Goal: Information Seeking & Learning: Learn about a topic

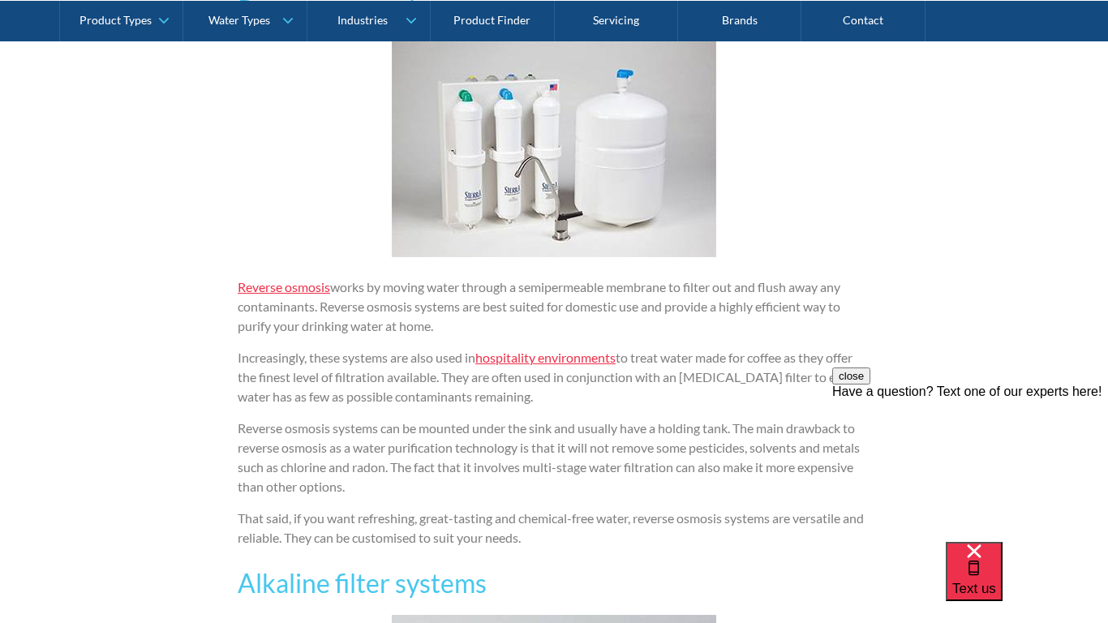
scroll to position [2265, 0]
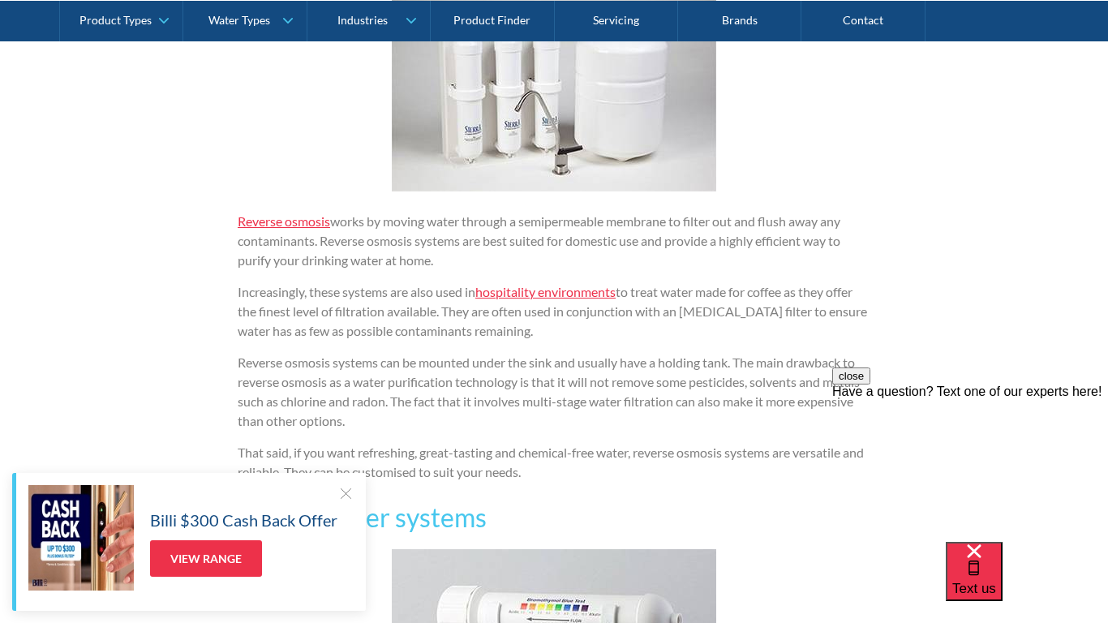
click at [353, 486] on div "Billi $300 Cash Back Offer View Range" at bounding box center [189, 542] width 354 height 138
click at [345, 493] on div at bounding box center [345, 493] width 16 height 16
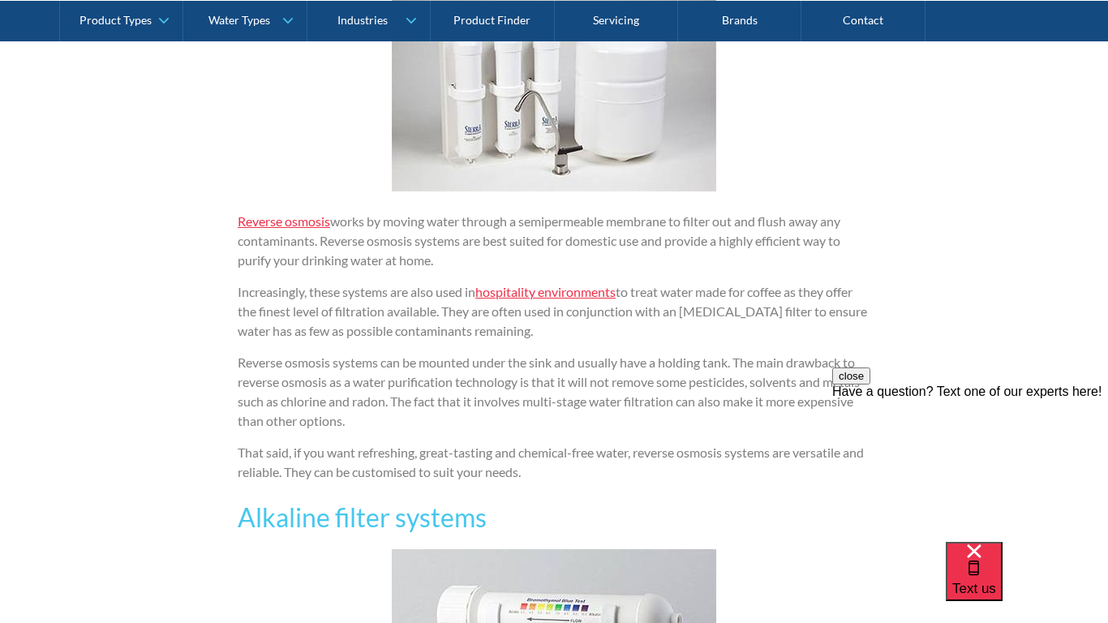
click at [825, 354] on p "Reverse osmosis systems can be mounted under the sink and usually have a holdin…" at bounding box center [554, 392] width 632 height 78
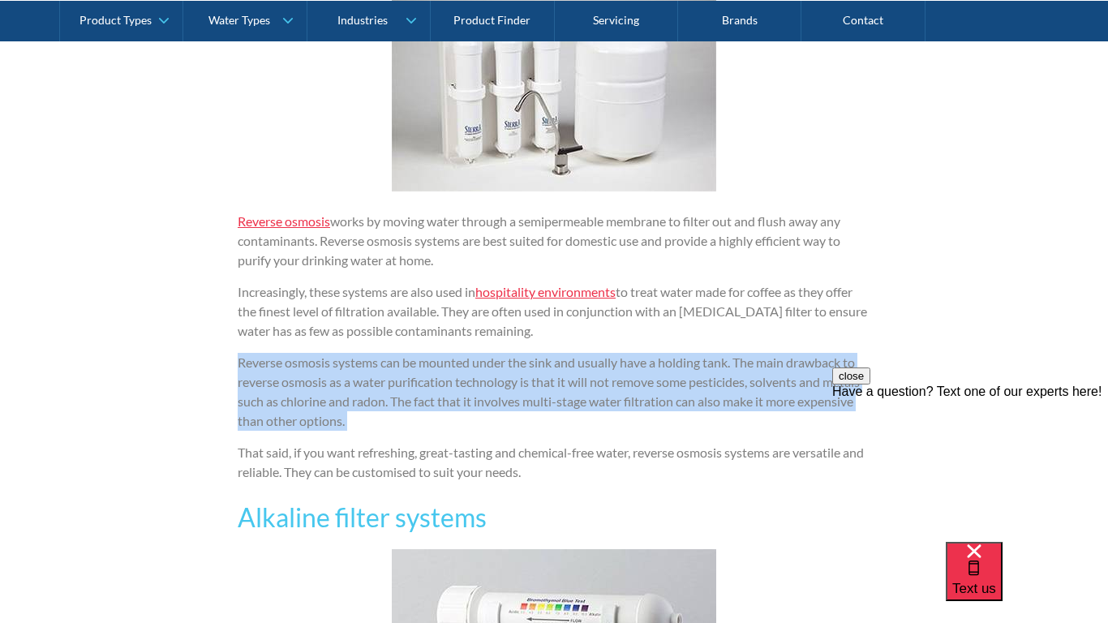
click at [825, 354] on p "Reverse osmosis systems can be mounted under the sink and usually have a holdin…" at bounding box center [554, 392] width 632 height 78
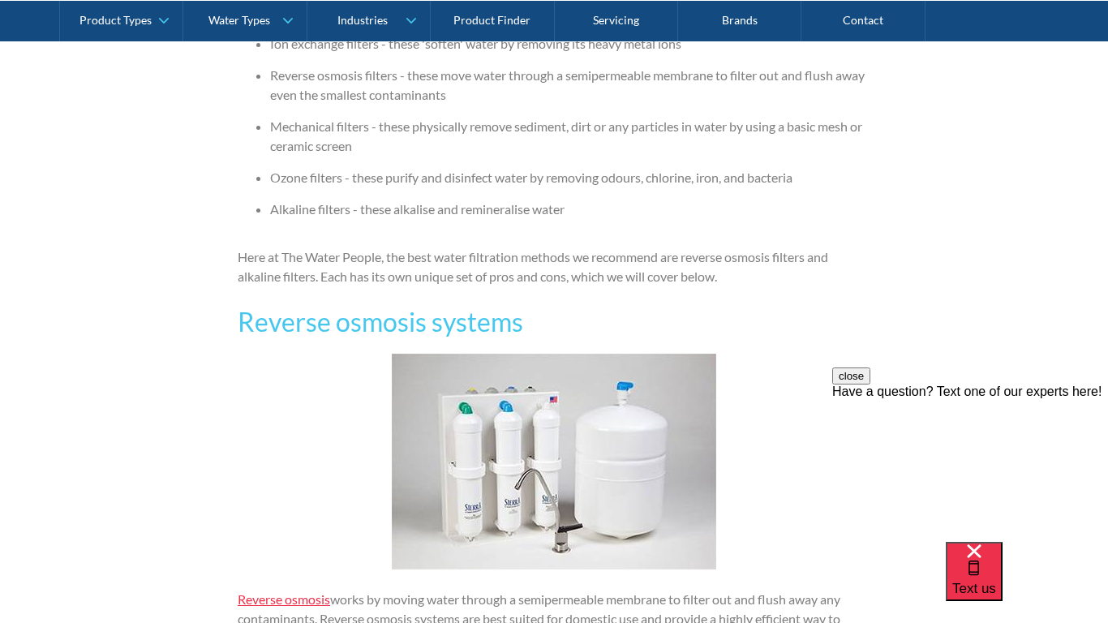
scroll to position [1848, 0]
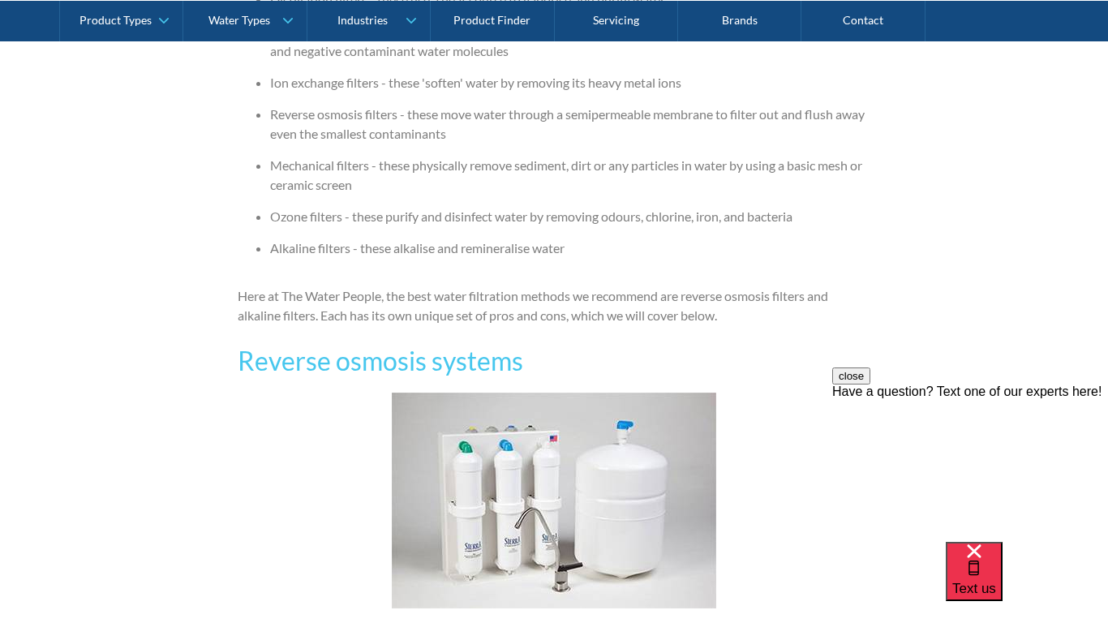
click at [625, 289] on p "Here at The Water People, the best water filtration methods we recommend are re…" at bounding box center [554, 305] width 632 height 39
click at [612, 298] on p "Here at The Water People, the best water filtration methods we recommend are re…" at bounding box center [554, 305] width 632 height 39
click at [560, 304] on p "Here at The Water People, the best water filtration methods we recommend are re…" at bounding box center [554, 305] width 632 height 39
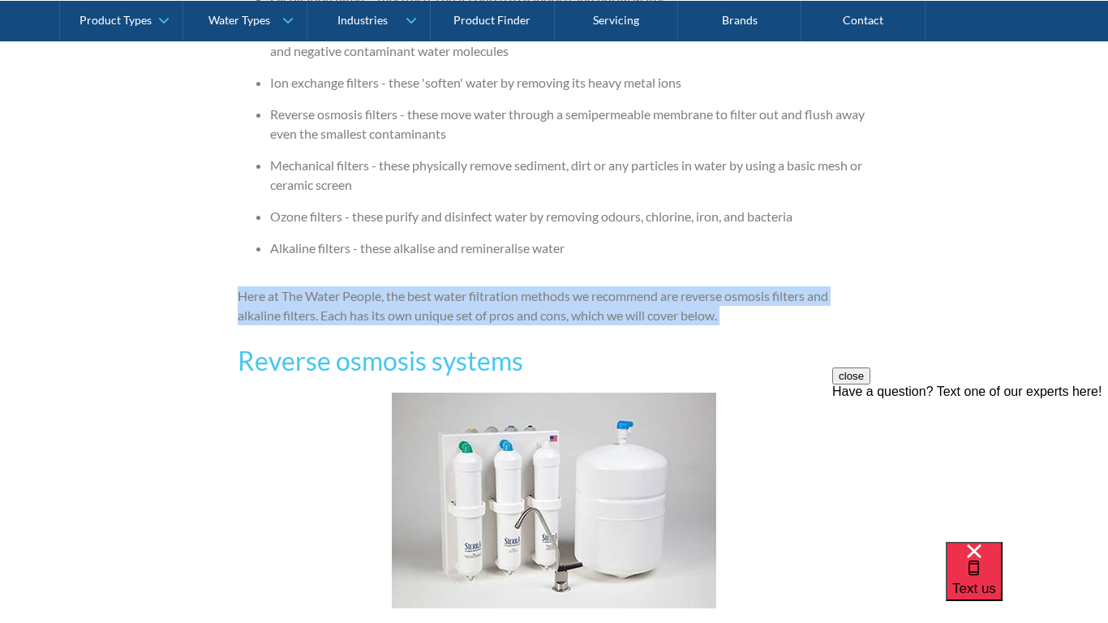
click at [560, 304] on p "Here at The Water People, the best water filtration methods we recommend are re…" at bounding box center [554, 305] width 632 height 39
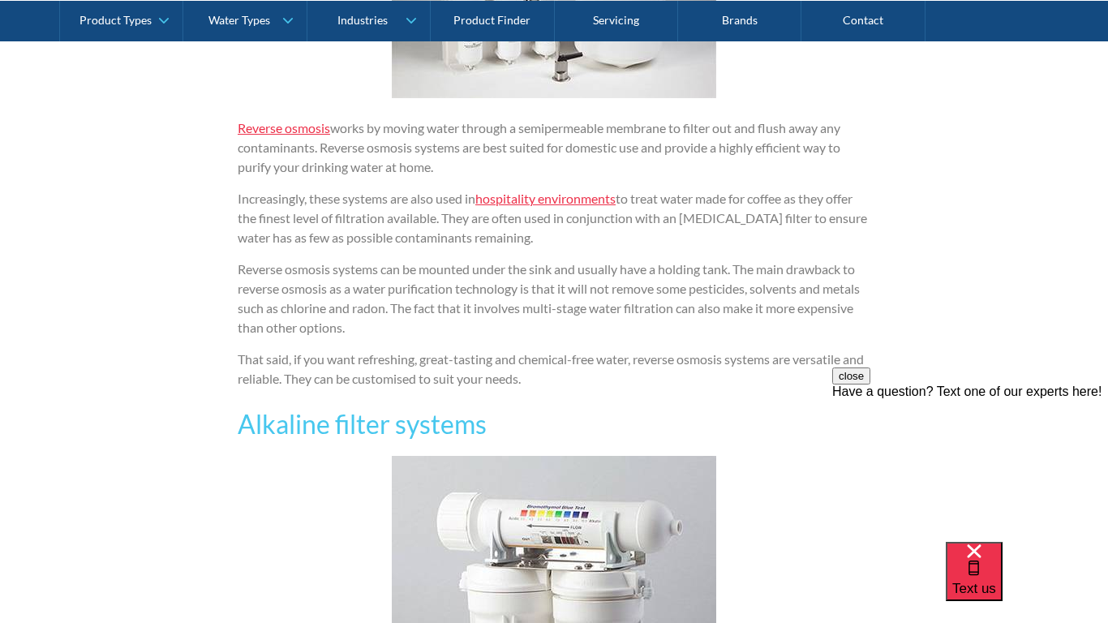
scroll to position [2346, 0]
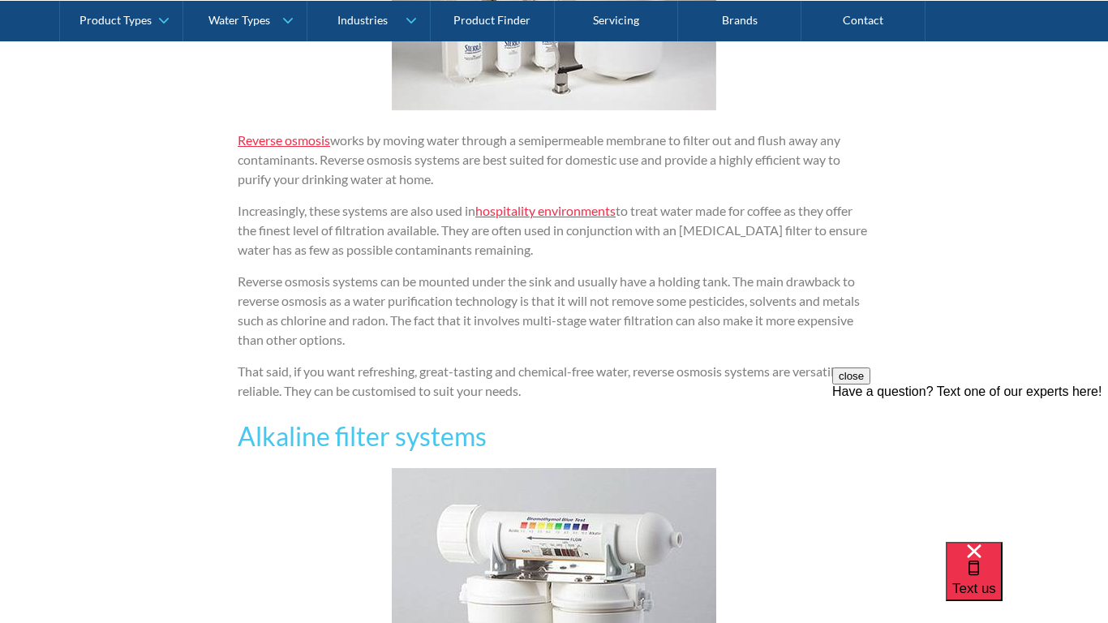
click at [438, 135] on p "Reverse osmosis works by moving water through a semipermeable membrane to filte…" at bounding box center [554, 160] width 632 height 58
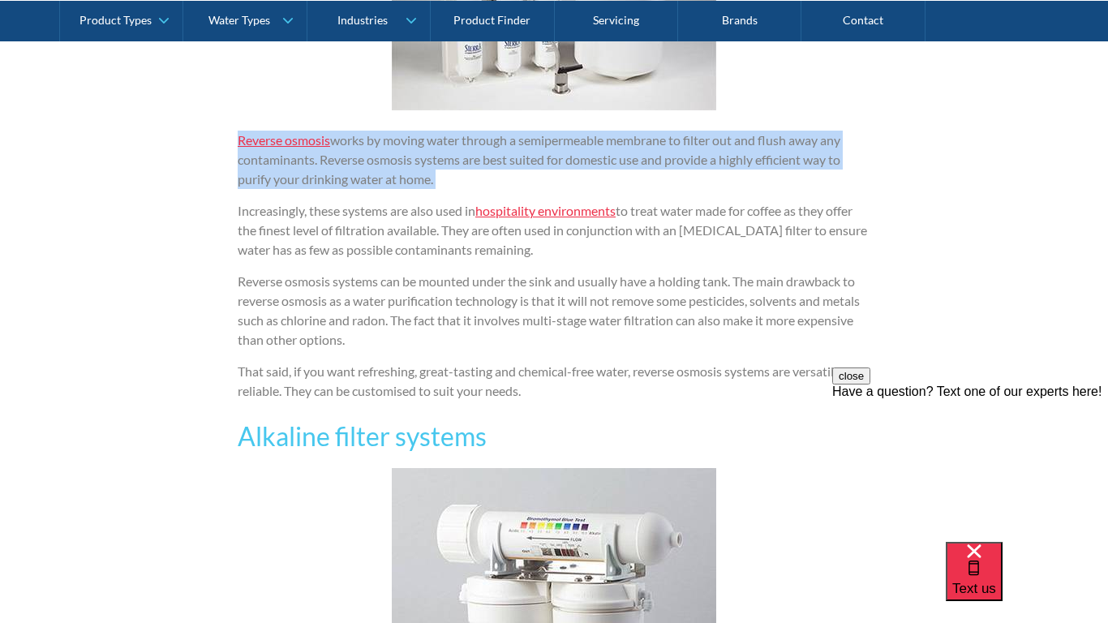
click at [438, 135] on p "Reverse osmosis works by moving water through a semipermeable membrane to filte…" at bounding box center [554, 160] width 632 height 58
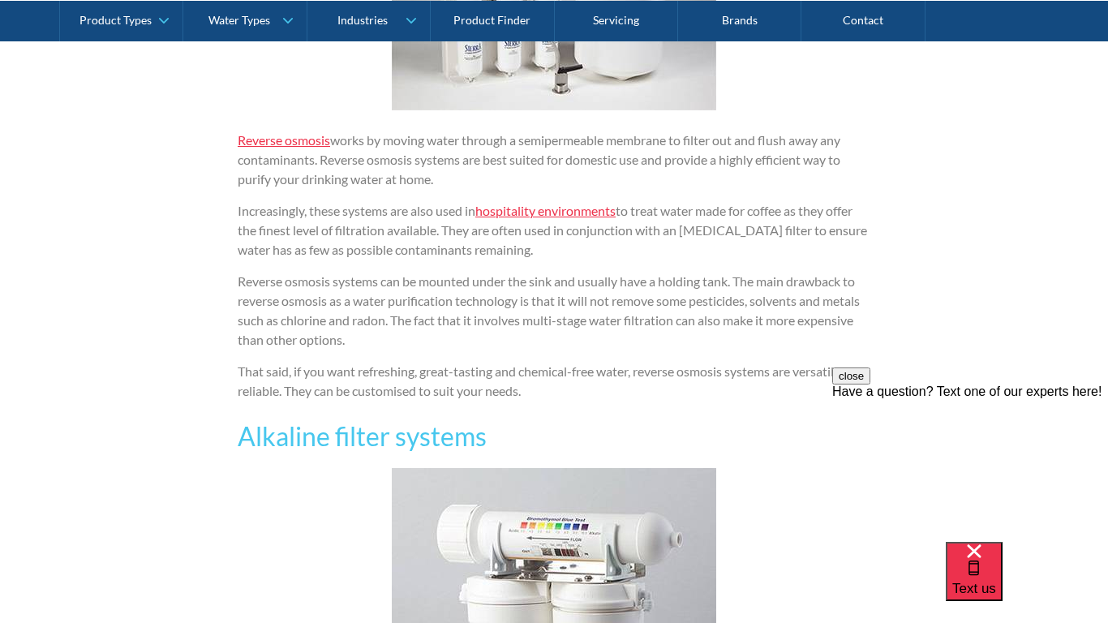
click at [533, 194] on div "We all know the importance of drinking enough water. There are apps to remind u…" at bounding box center [554, 102] width 632 height 2615
click at [676, 211] on p "Increasingly, these systems are also used in hospitality environments to treat …" at bounding box center [554, 230] width 632 height 58
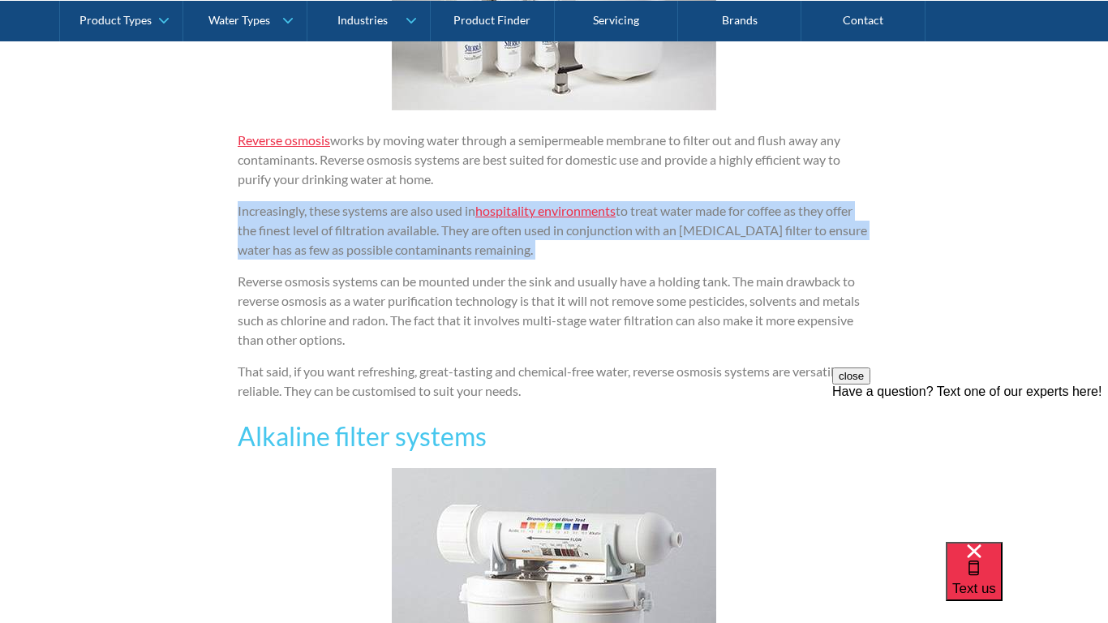
click at [676, 211] on p "Increasingly, these systems are also used in hospitality environments to treat …" at bounding box center [554, 230] width 632 height 58
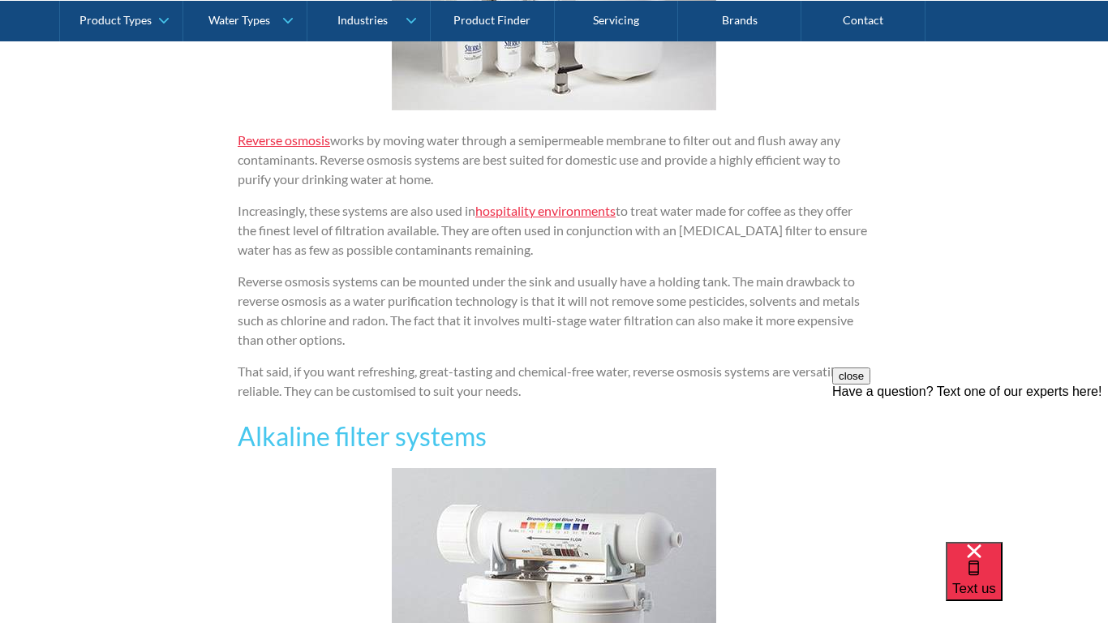
click at [676, 211] on p "Increasingly, these systems are also used in hospitality environments to treat …" at bounding box center [554, 230] width 632 height 58
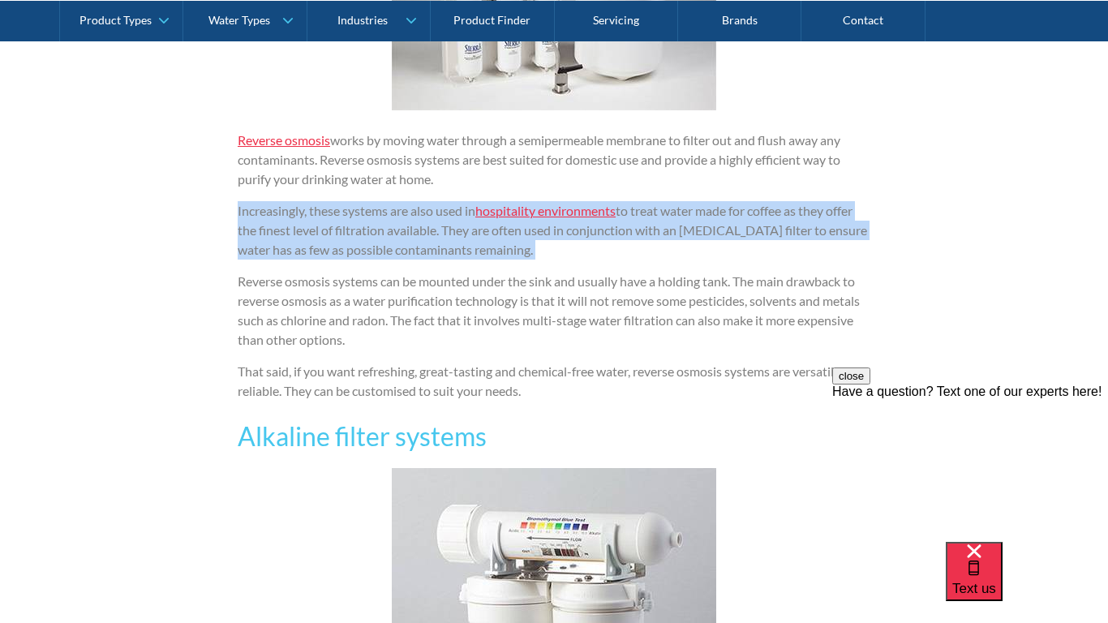
click at [676, 211] on p "Increasingly, these systems are also used in hospitality environments to treat …" at bounding box center [554, 230] width 632 height 58
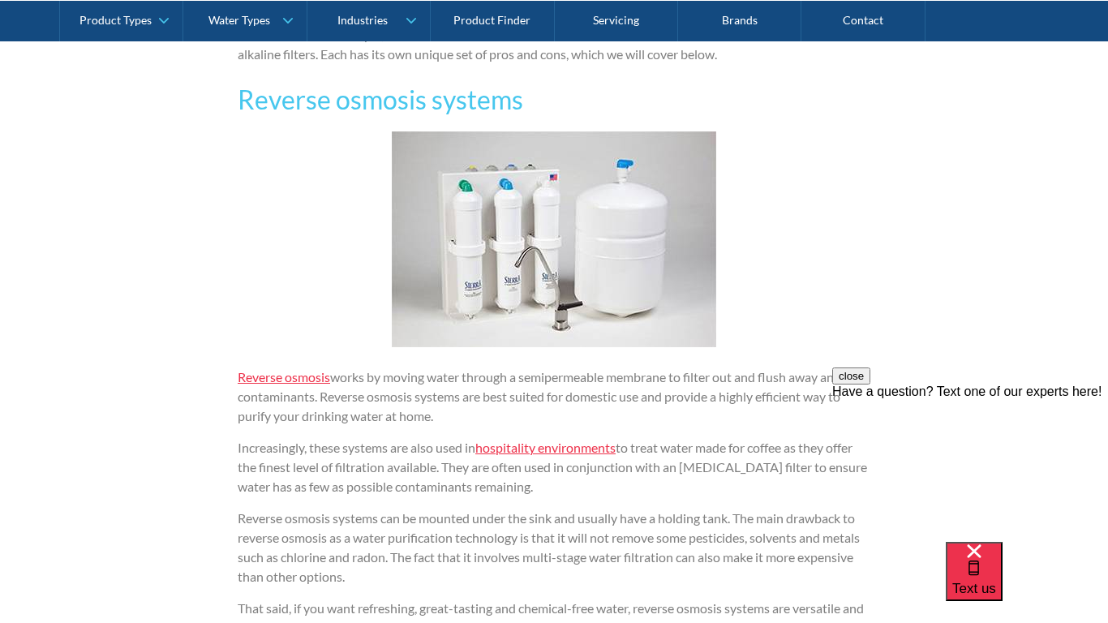
scroll to position [2107, 0]
click at [474, 358] on div at bounding box center [554, 245] width 324 height 232
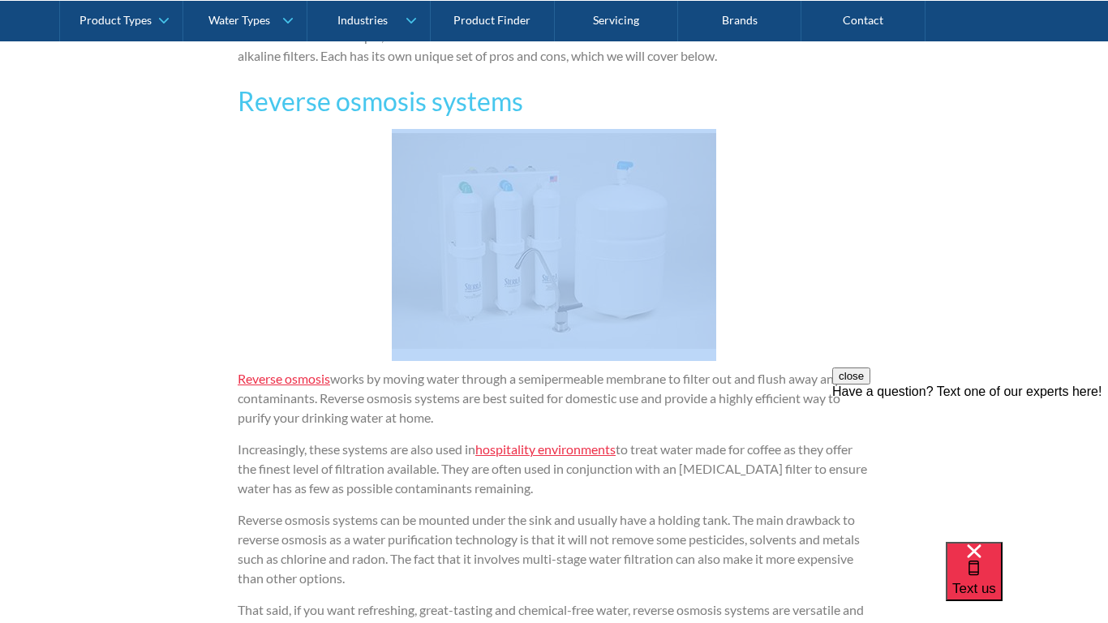
click at [425, 436] on div "We all know the importance of drinking enough water. There are apps to remind u…" at bounding box center [554, 341] width 632 height 2615
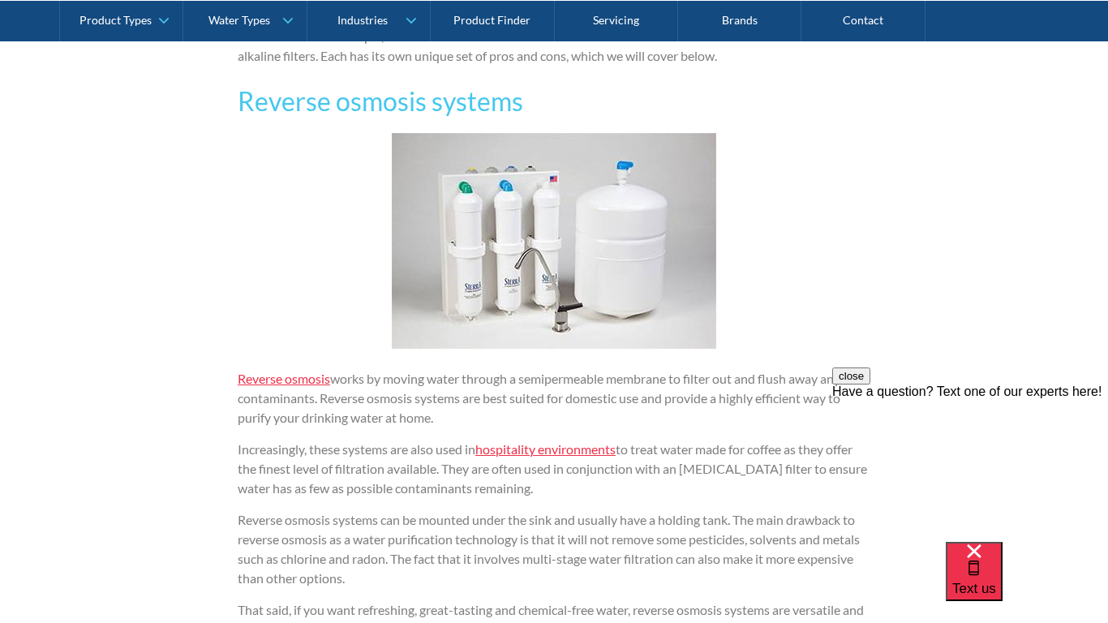
click at [425, 436] on div "We all know the importance of drinking enough water. There are apps to remind u…" at bounding box center [554, 341] width 632 height 2615
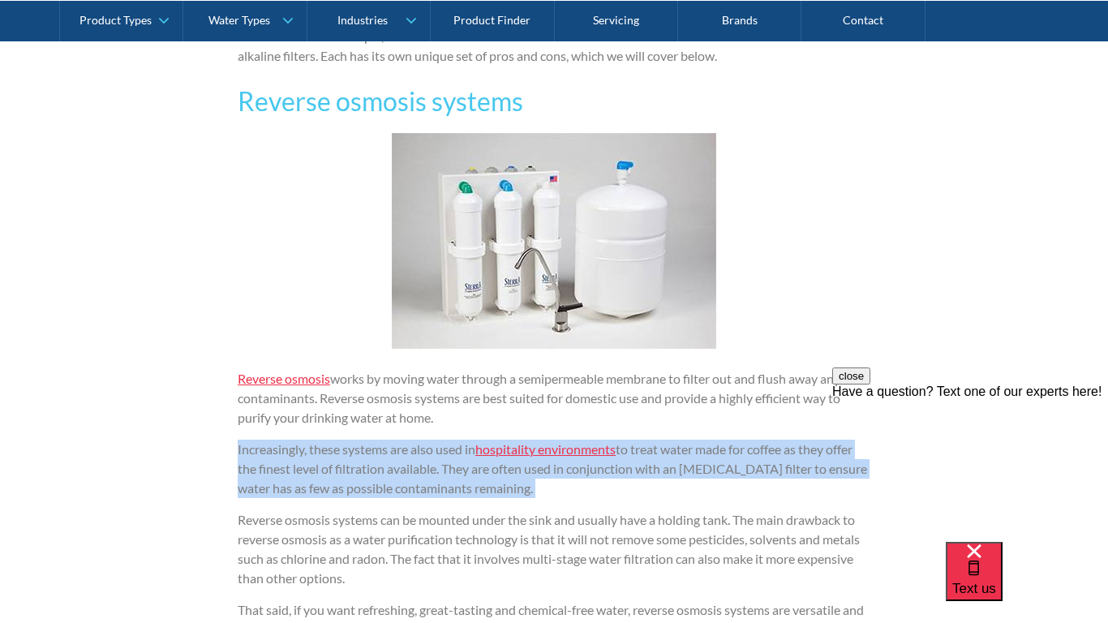
click at [425, 436] on div "We all know the importance of drinking enough water. There are apps to remind u…" at bounding box center [554, 341] width 632 height 2615
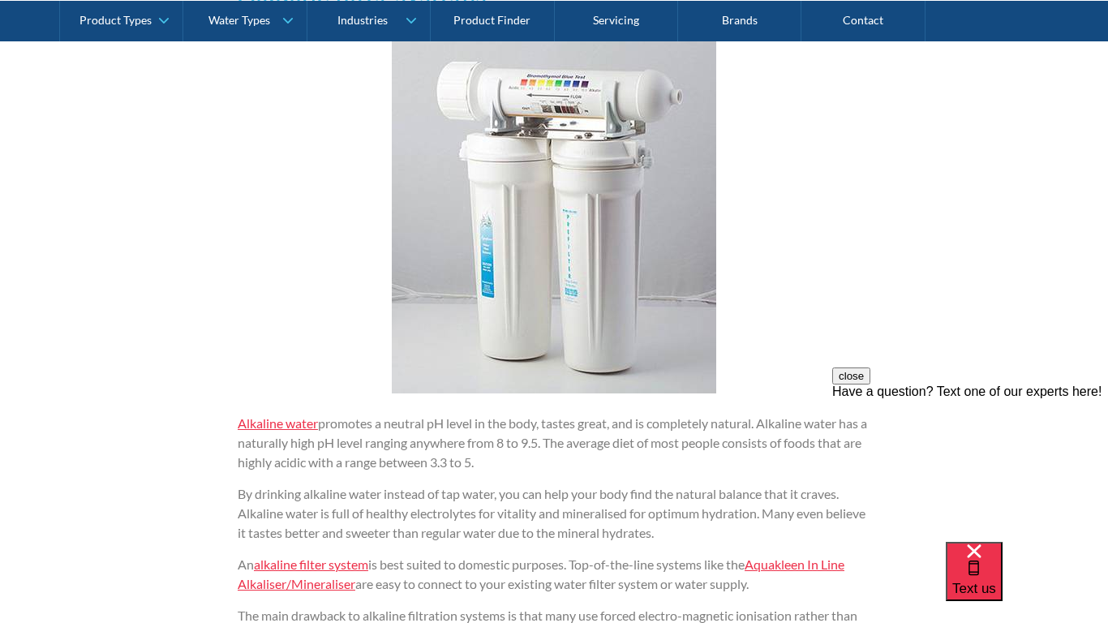
scroll to position [2796, 0]
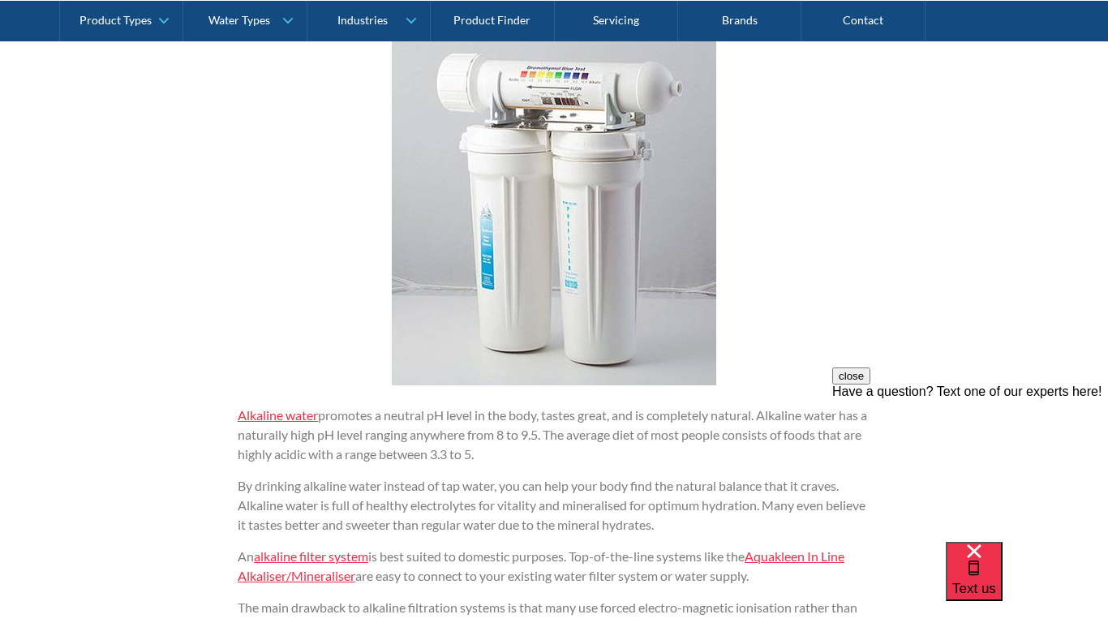
click at [690, 420] on p "Alkaline water promotes a neutral pH level in the body, tastes great, and is co…" at bounding box center [554, 434] width 632 height 58
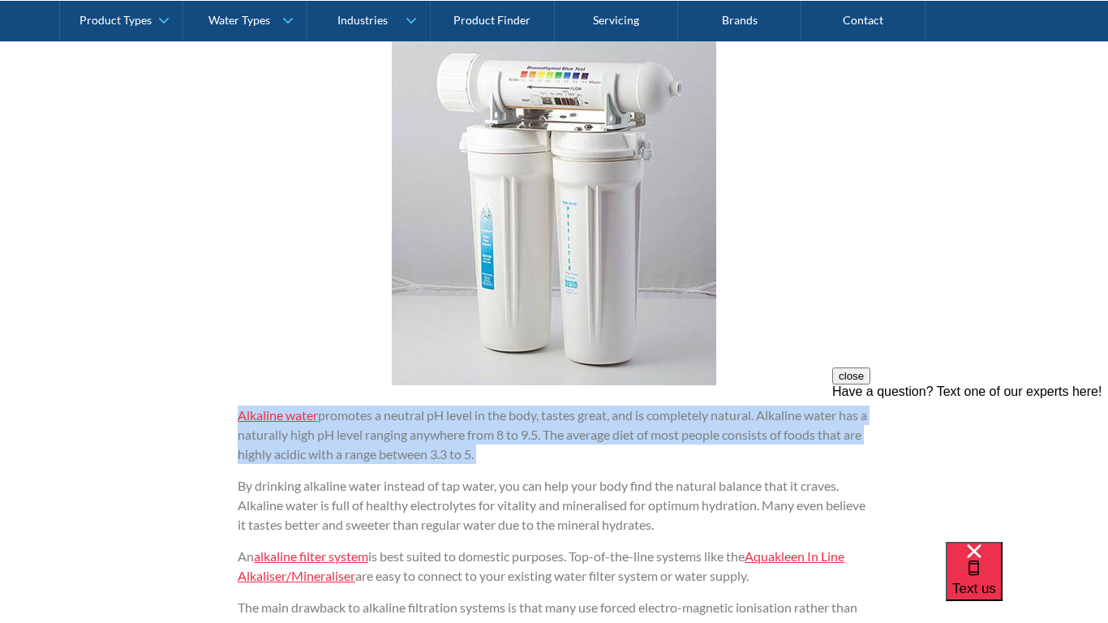
click at [690, 420] on p "Alkaline water promotes a neutral pH level in the body, tastes great, and is co…" at bounding box center [554, 434] width 632 height 58
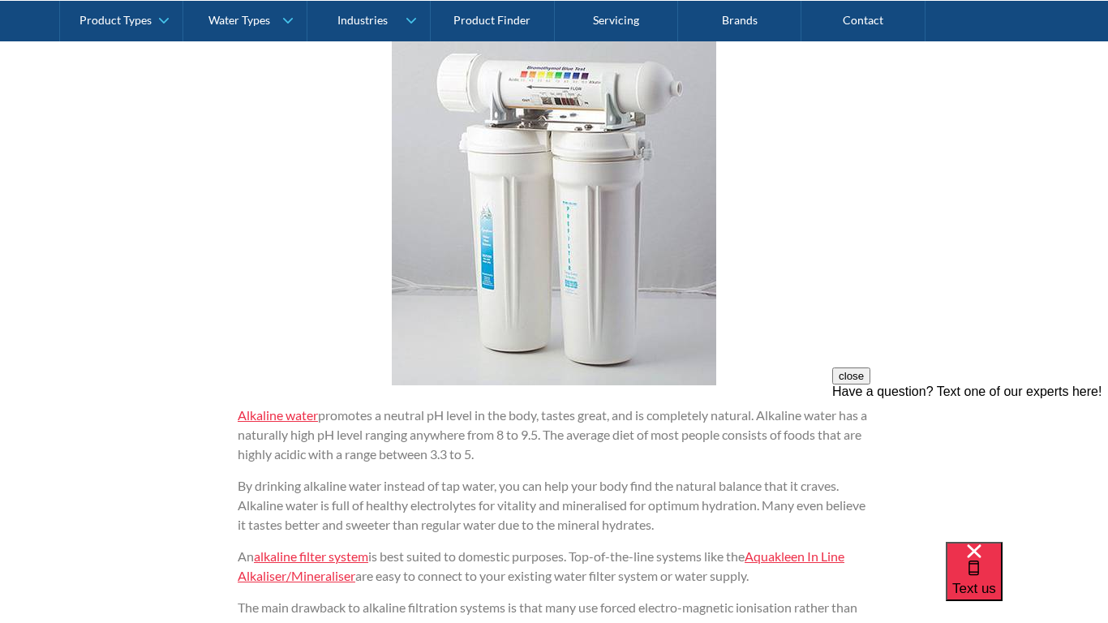
click at [690, 420] on p "Alkaline water promotes a neutral pH level in the body, tastes great, and is co…" at bounding box center [554, 434] width 632 height 58
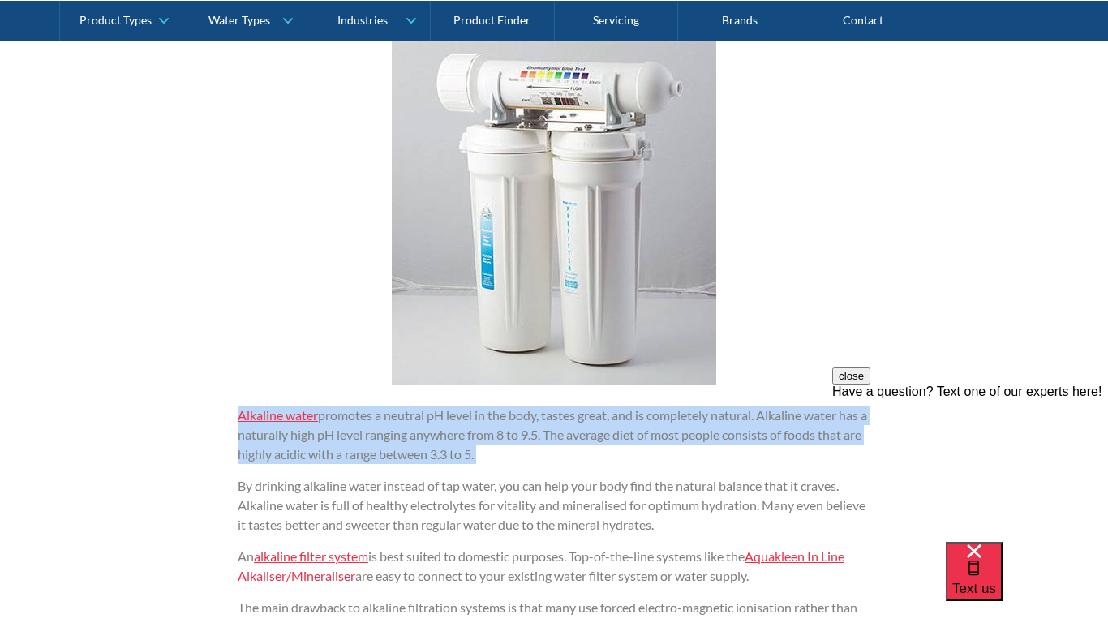
click at [690, 420] on p "Alkaline water promotes a neutral pH level in the body, tastes great, and is co…" at bounding box center [554, 434] width 632 height 58
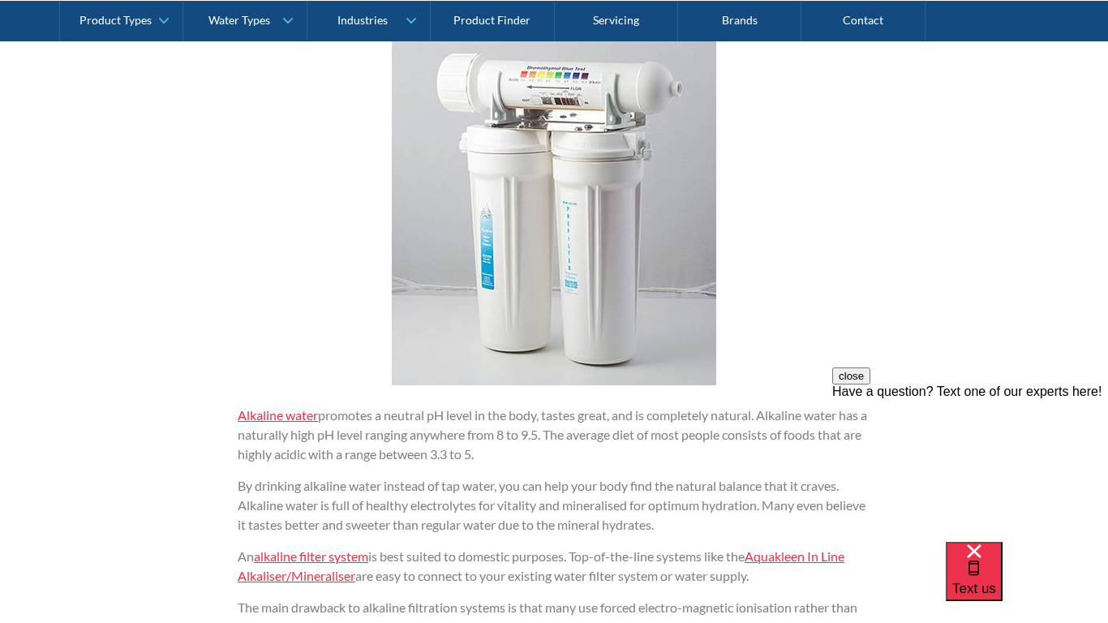
click at [690, 420] on p "Alkaline water promotes a neutral pH level in the body, tastes great, and is co…" at bounding box center [554, 434] width 632 height 58
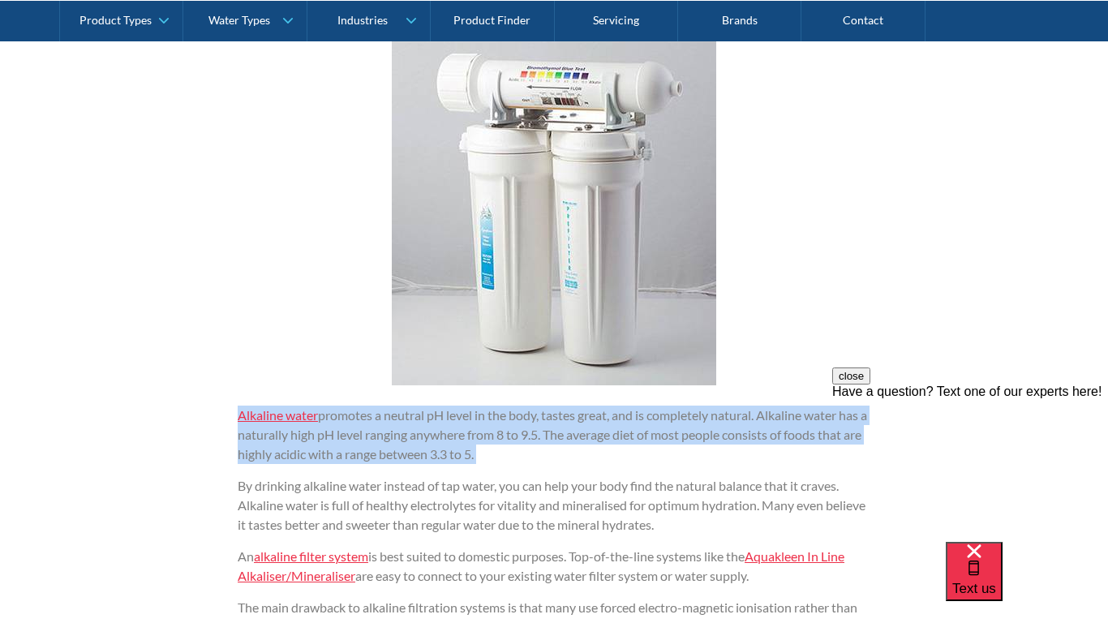
click at [690, 420] on p "Alkaline water promotes a neutral pH level in the body, tastes great, and is co…" at bounding box center [554, 434] width 632 height 58
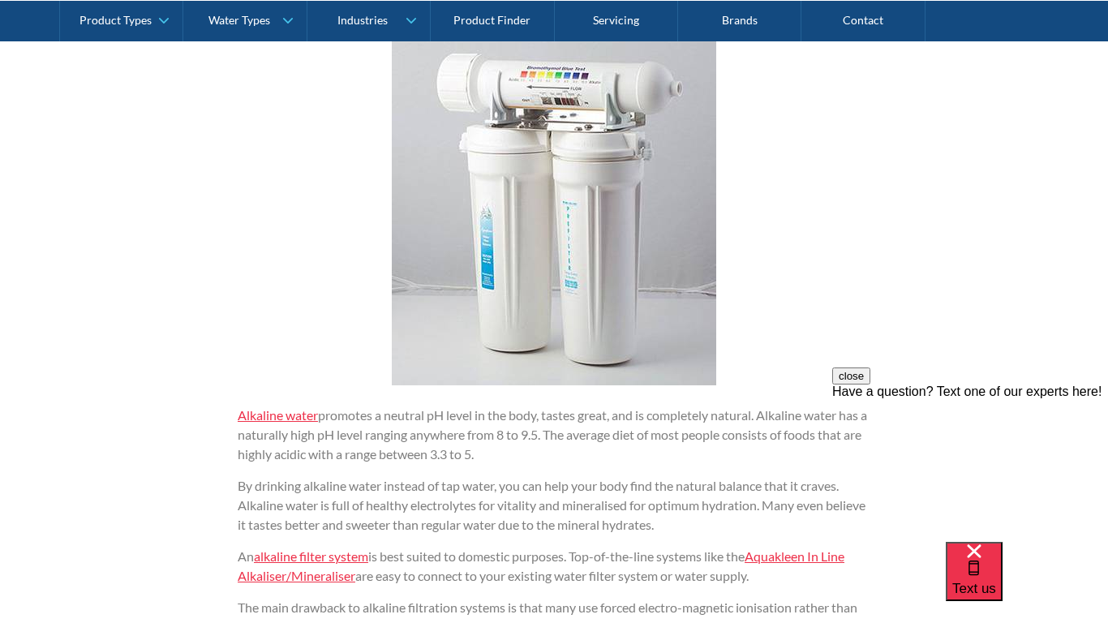
scroll to position [2822, 0]
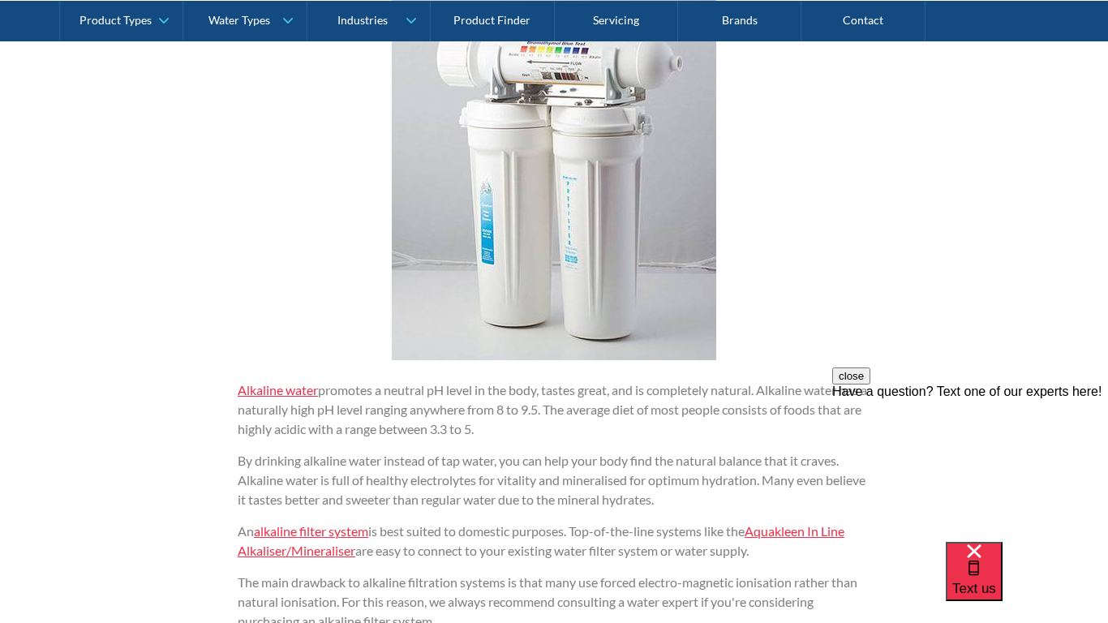
click at [690, 420] on p "Alkaline water promotes a neutral pH level in the body, tastes great, and is co…" at bounding box center [554, 409] width 632 height 58
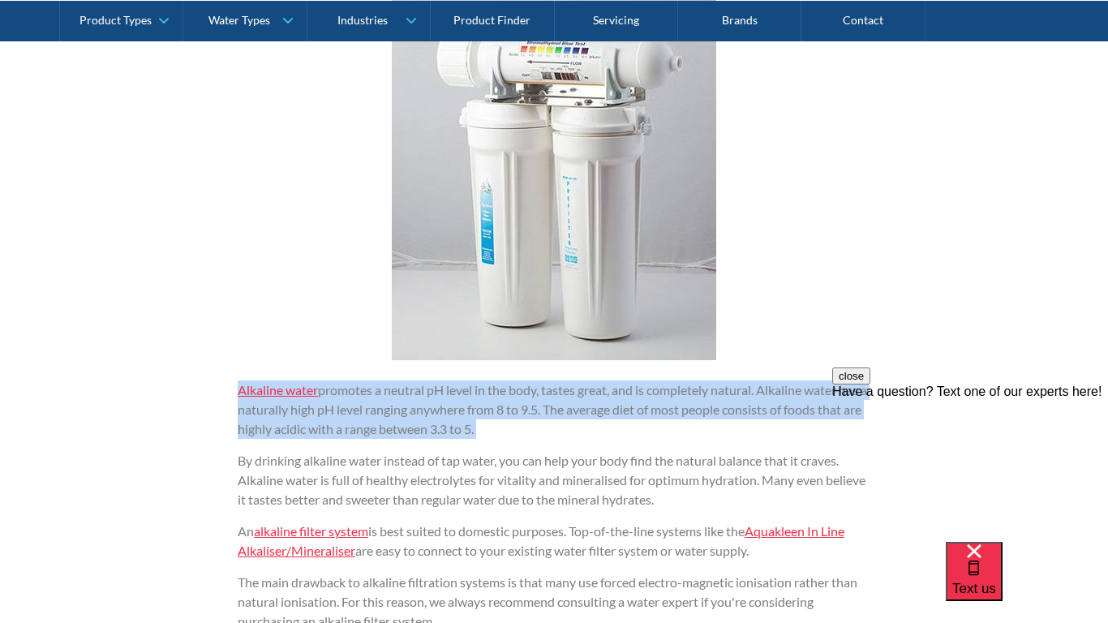
click at [690, 420] on p "Alkaline water promotes a neutral pH level in the body, tastes great, and is co…" at bounding box center [554, 409] width 632 height 58
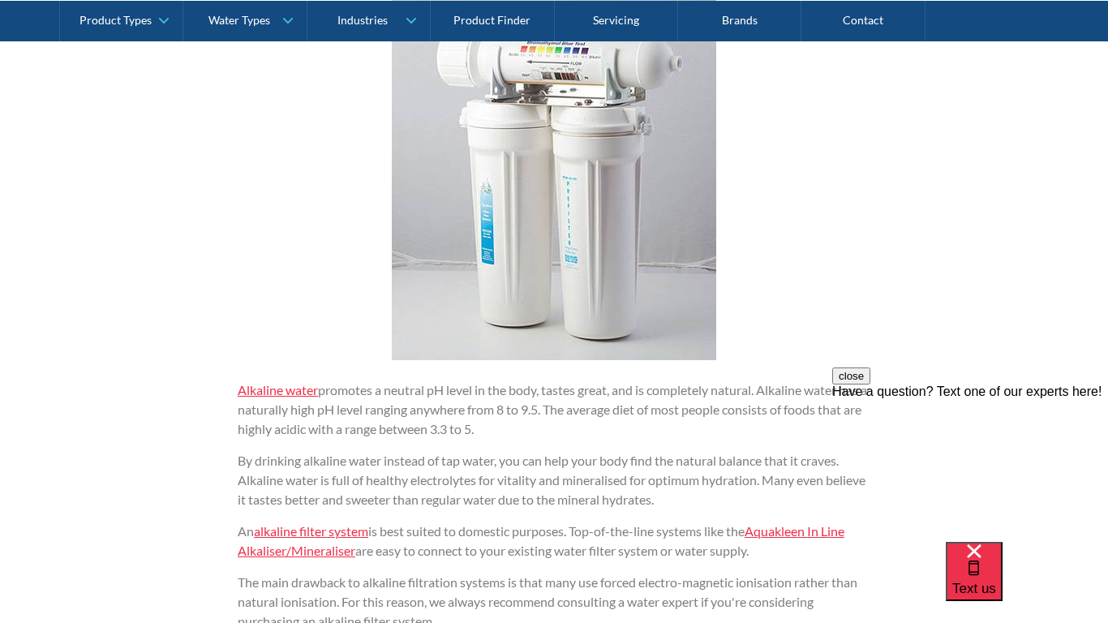
click at [690, 420] on p "Alkaline water promotes a neutral pH level in the body, tastes great, and is co…" at bounding box center [554, 409] width 632 height 58
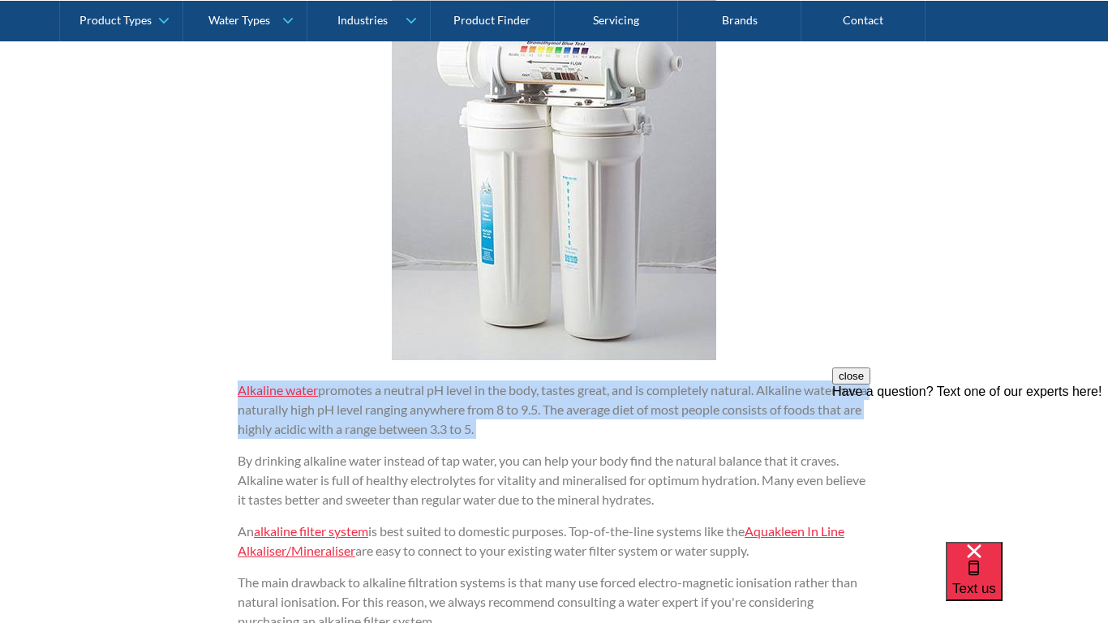
click at [690, 420] on p "Alkaline water promotes a neutral pH level in the body, tastes great, and is co…" at bounding box center [554, 409] width 632 height 58
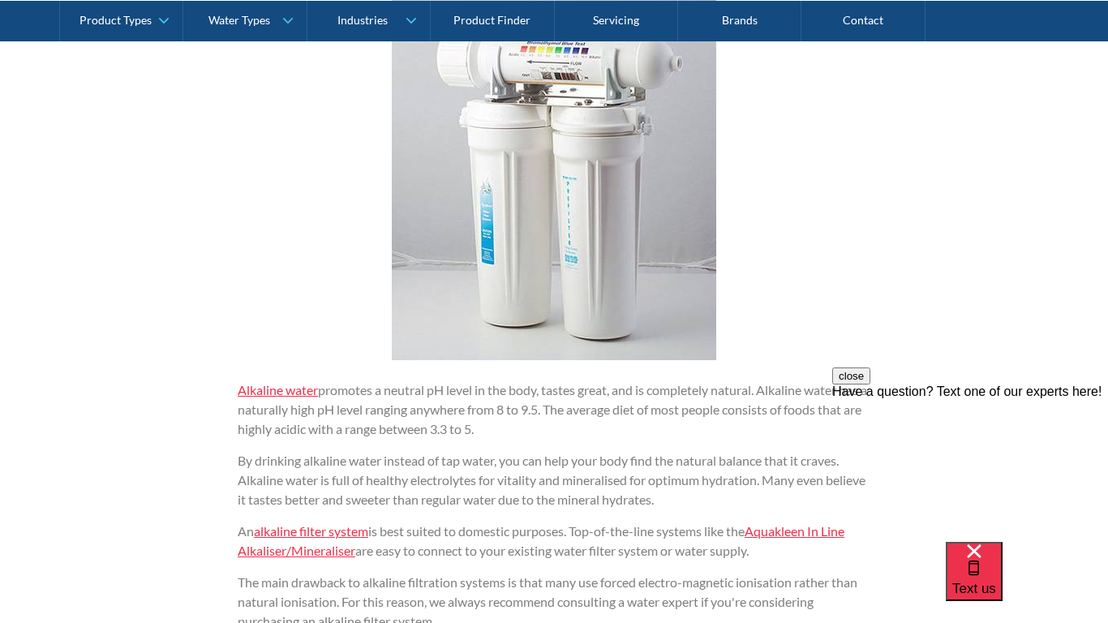
click at [684, 458] on p "By drinking alkaline water instead of tap water, you can help your body find th…" at bounding box center [554, 480] width 632 height 58
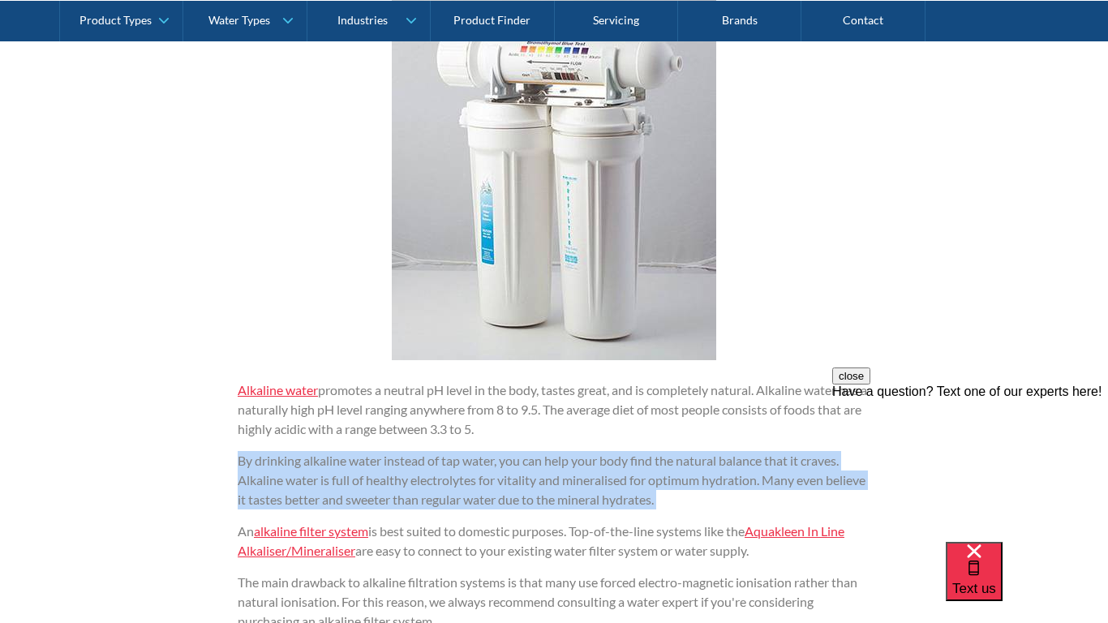
click at [684, 458] on p "By drinking alkaline water instead of tap water, you can help your body find th…" at bounding box center [554, 480] width 632 height 58
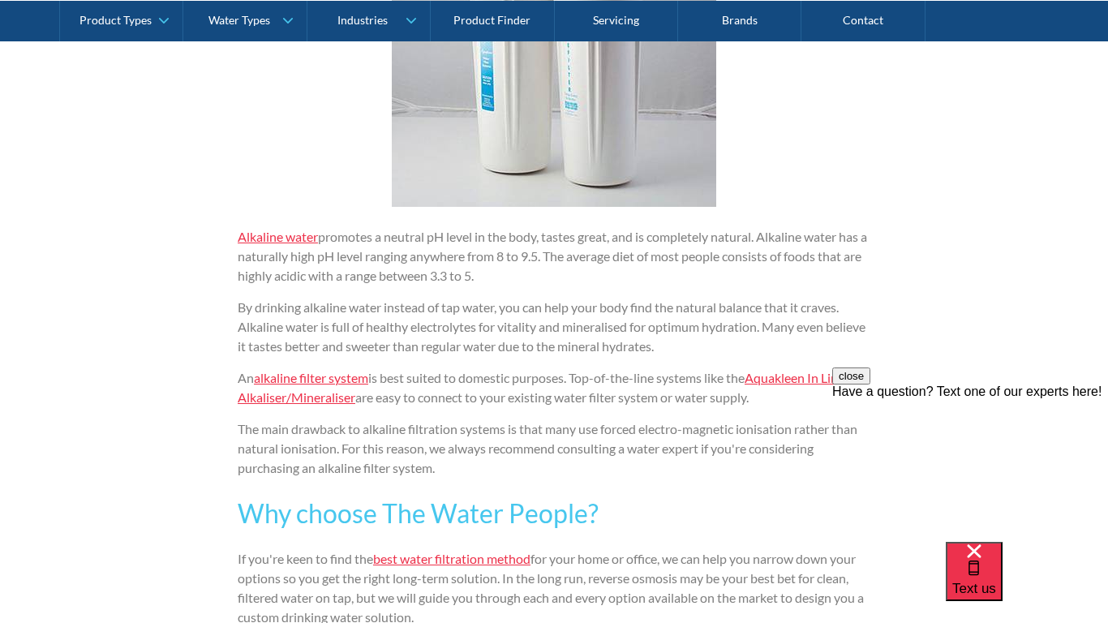
scroll to position [2976, 0]
click at [662, 461] on p "The main drawback to alkaline filtration systems is that many use forced electr…" at bounding box center [554, 447] width 632 height 58
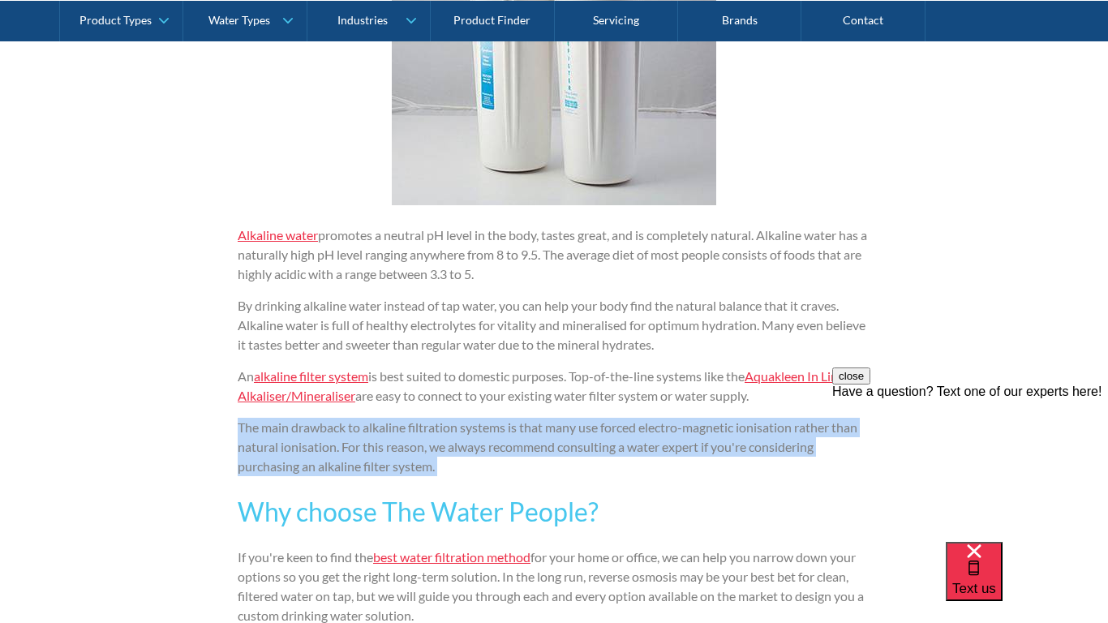
click at [662, 461] on p "The main drawback to alkaline filtration systems is that many use forced electr…" at bounding box center [554, 447] width 632 height 58
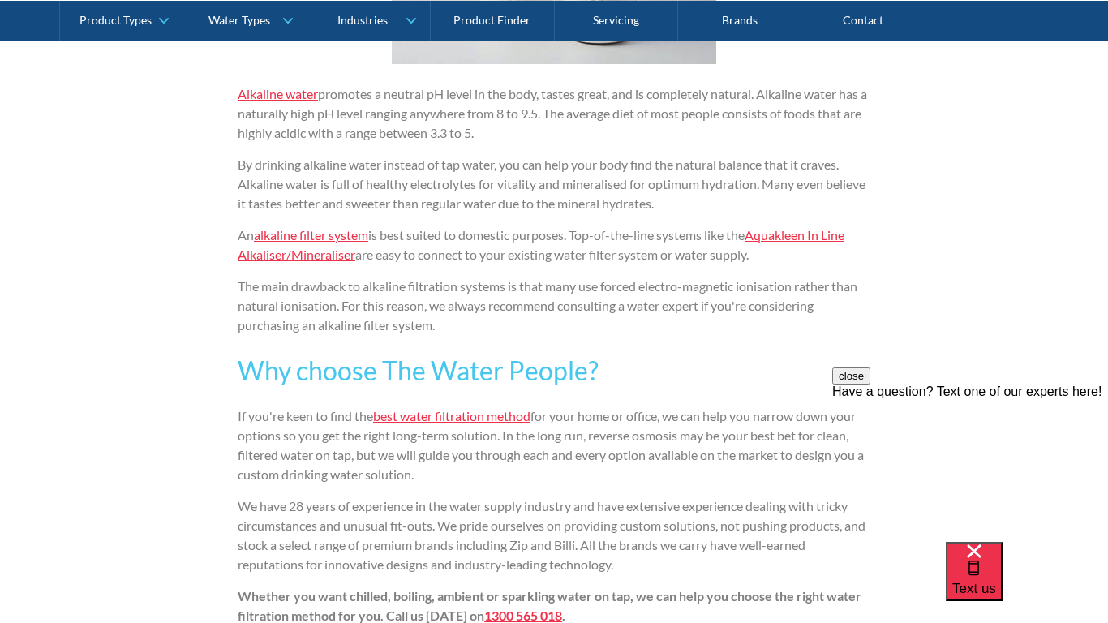
scroll to position [3117, 0]
click at [662, 461] on p "If you're keen to find the best water filtration method for your home or office…" at bounding box center [554, 446] width 632 height 78
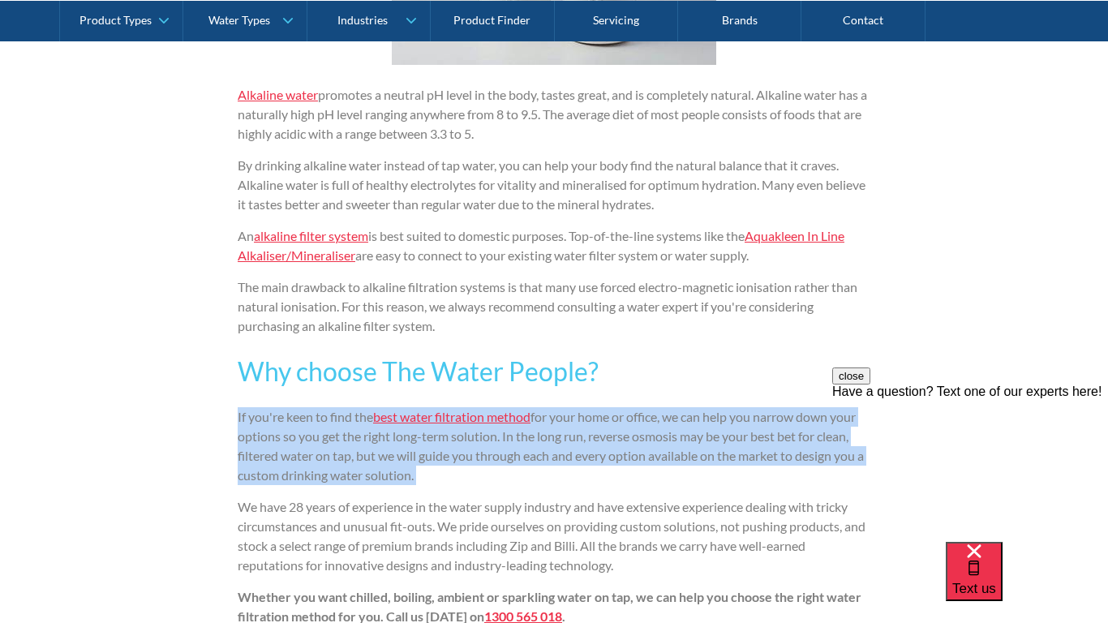
click at [662, 461] on p "If you're keen to find the best water filtration method for your home or office…" at bounding box center [554, 446] width 632 height 78
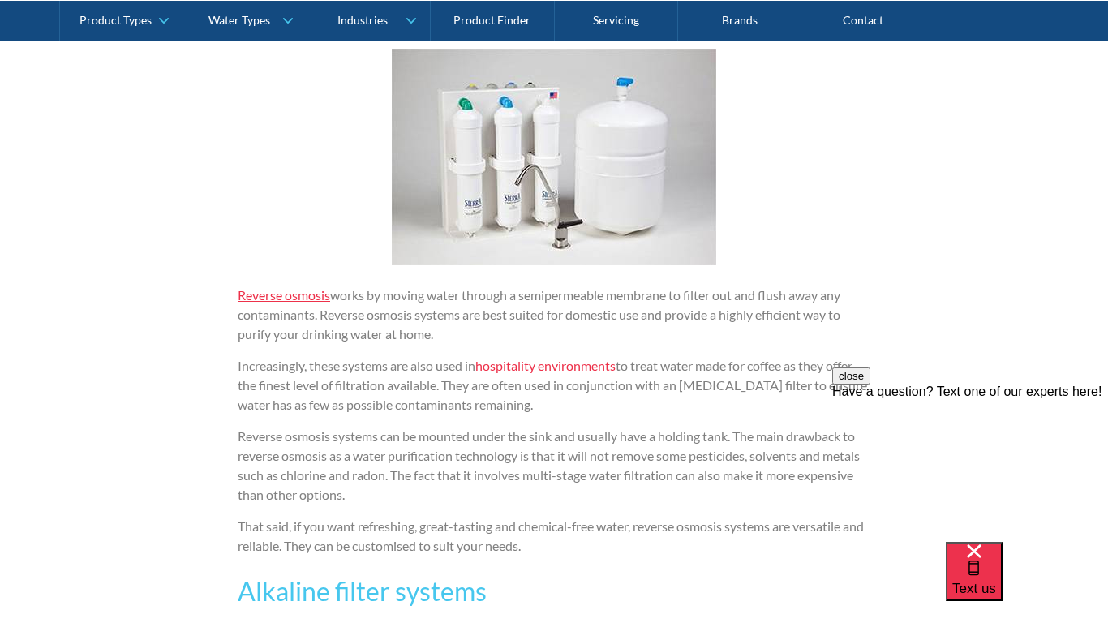
scroll to position [2190, 0]
click at [566, 429] on p "Reverse osmosis systems can be mounted under the sink and usually have a holdin…" at bounding box center [554, 466] width 632 height 78
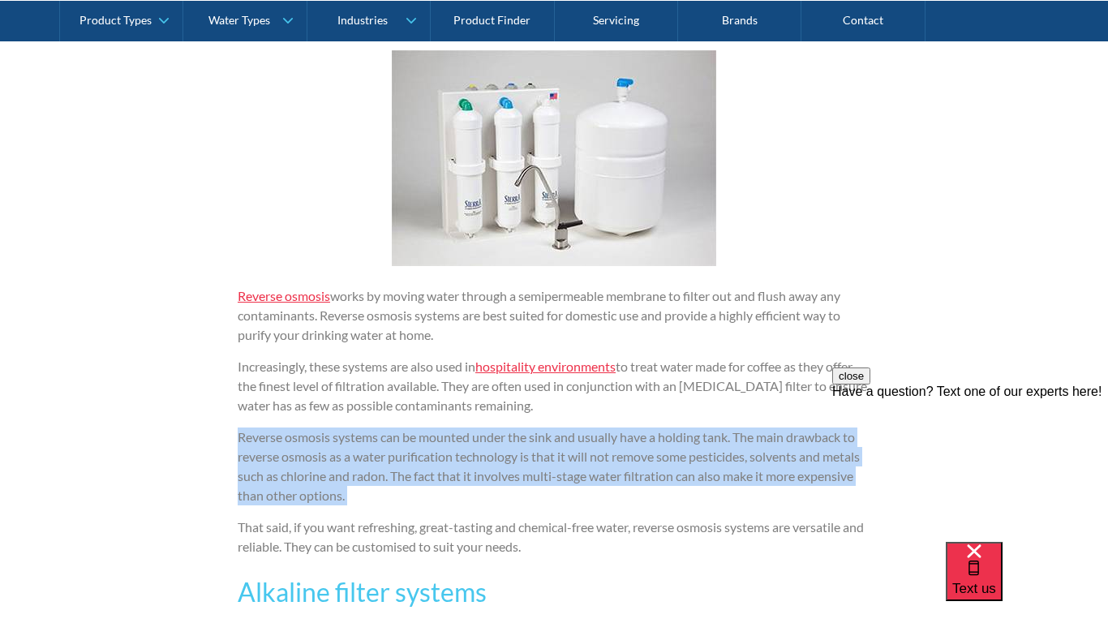
click at [566, 429] on p "Reverse osmosis systems can be mounted under the sink and usually have a holdin…" at bounding box center [554, 466] width 632 height 78
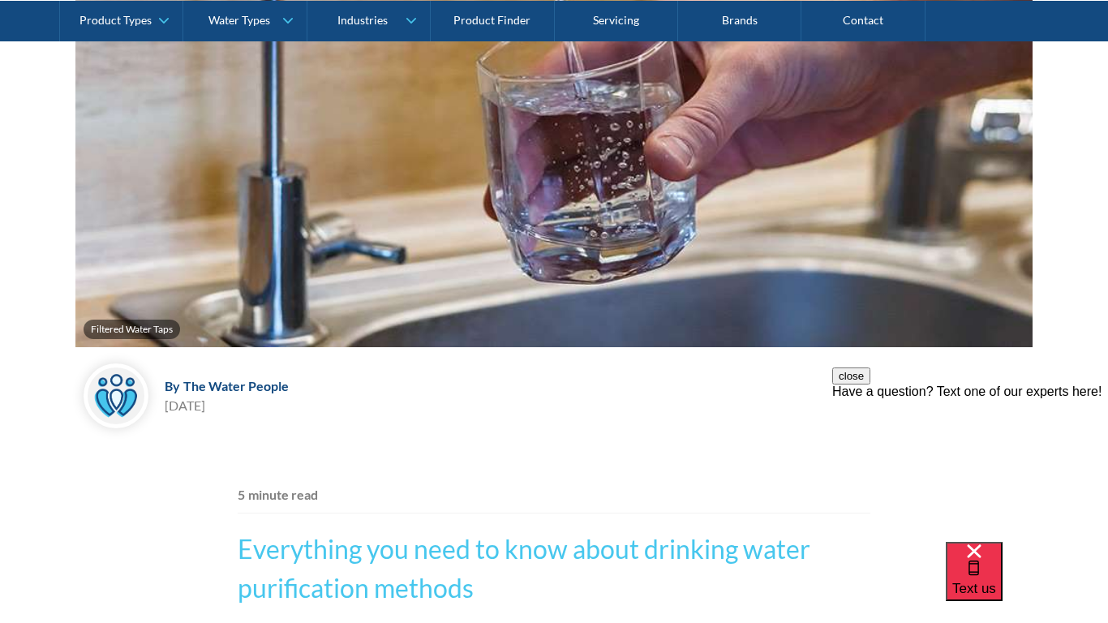
scroll to position [0, 0]
